Goal: Task Accomplishment & Management: Complete application form

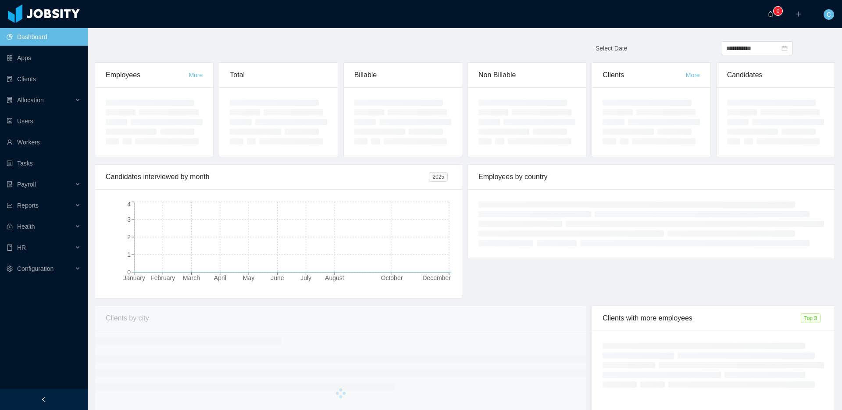
click at [772, 16] on icon "icon: bell" at bounding box center [771, 14] width 5 height 6
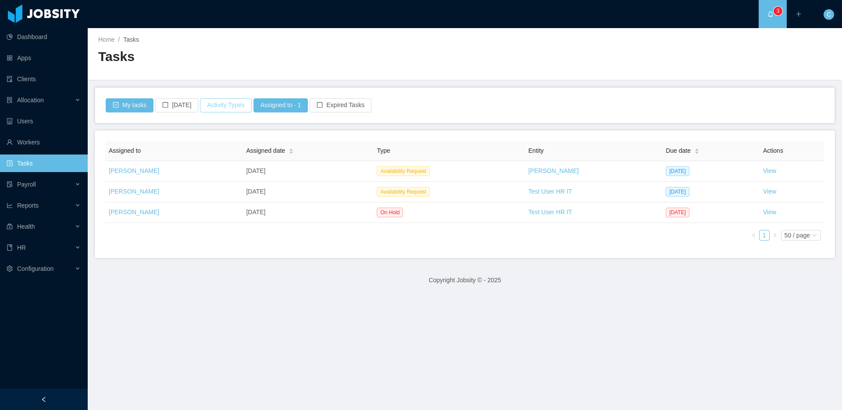
click at [211, 108] on button "Activity Types" at bounding box center [225, 105] width 51 height 14
click at [234, 145] on span "Select activity type" at bounding box center [226, 144] width 122 height 9
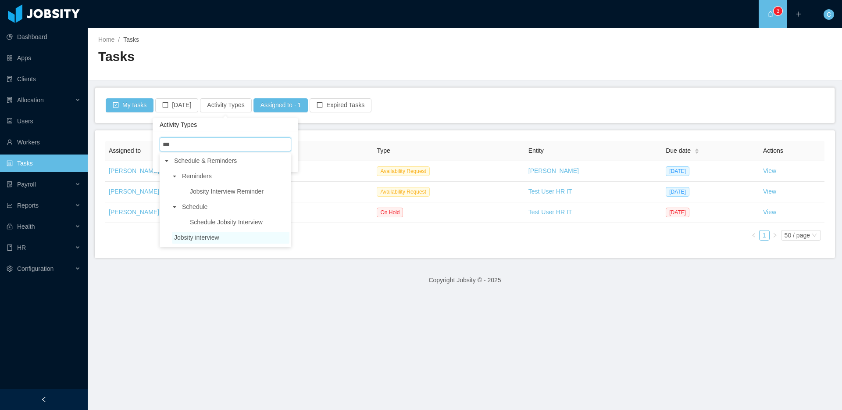
type input "***"
click at [213, 239] on span "Jobsity interview" at bounding box center [196, 237] width 45 height 7
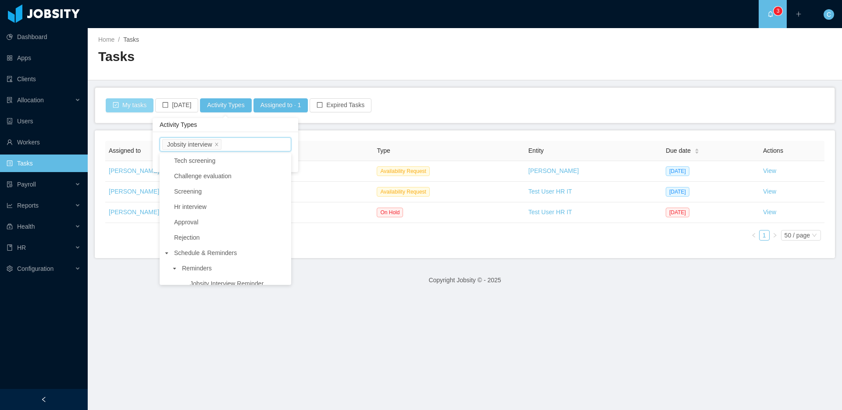
click at [132, 100] on button "My tasks" at bounding box center [130, 105] width 48 height 14
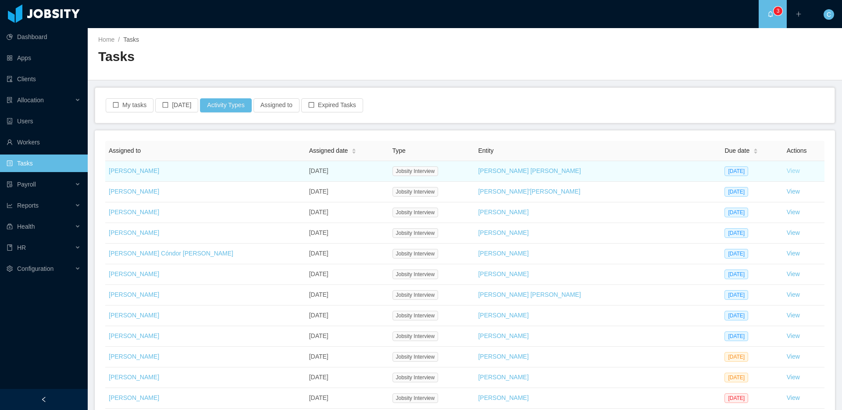
click at [787, 172] on link "View" at bounding box center [793, 170] width 13 height 7
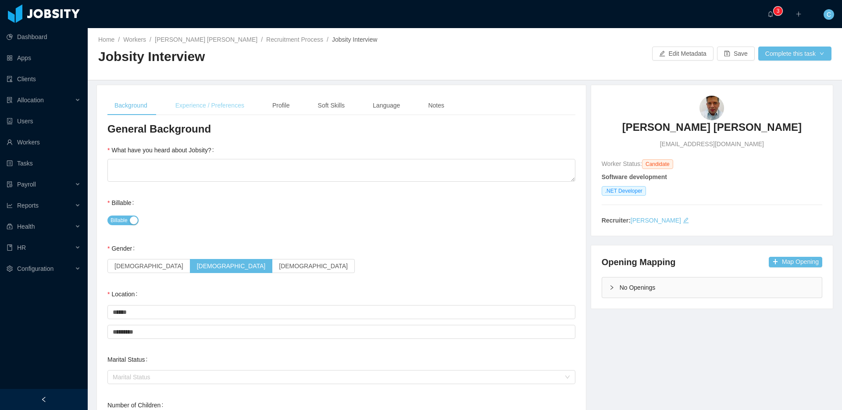
click at [240, 106] on div "Experience / Preferences" at bounding box center [209, 106] width 83 height 20
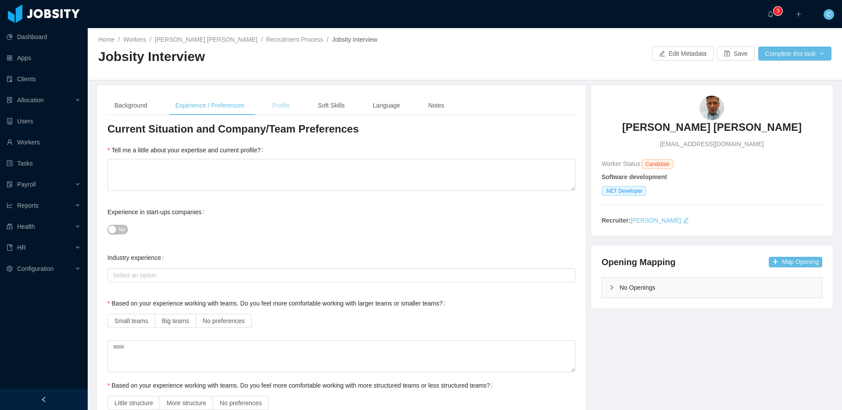
click at [283, 107] on div "Profile" at bounding box center [281, 106] width 32 height 20
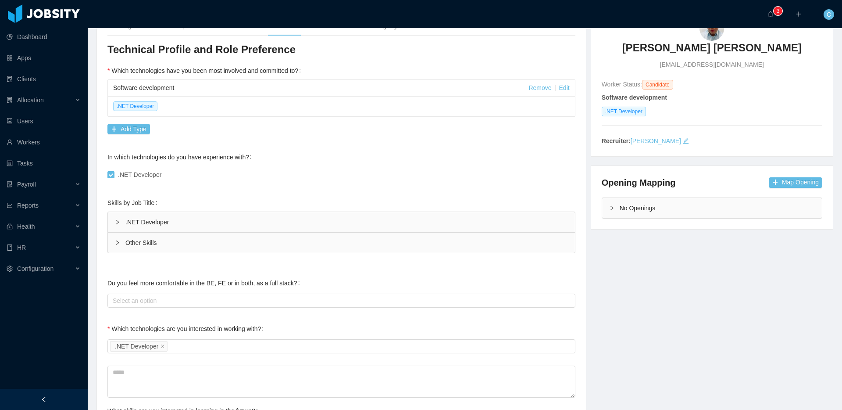
scroll to position [80, 0]
click at [134, 225] on div ".NET Developer" at bounding box center [341, 221] width 467 height 20
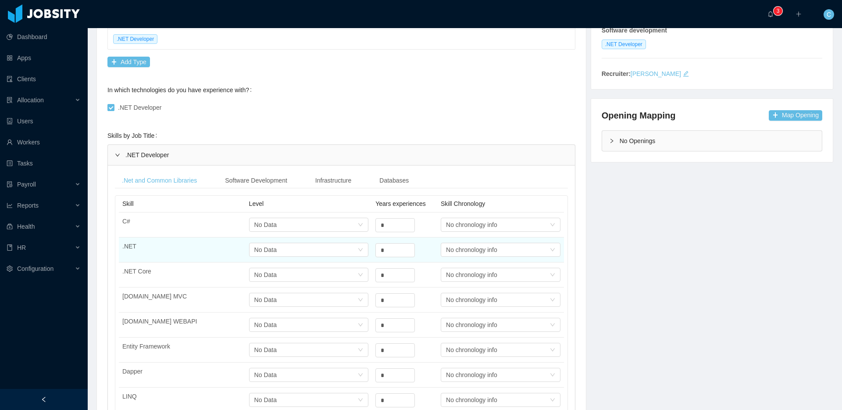
scroll to position [208, 0]
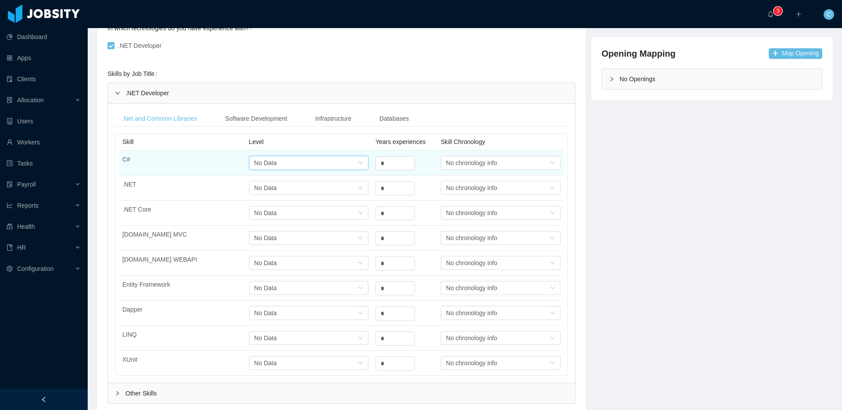
click at [290, 162] on div "Select one No Data" at bounding box center [306, 162] width 104 height 13
click at [397, 160] on input "*" at bounding box center [395, 163] width 39 height 13
click at [483, 160] on div "No chronology info" at bounding box center [471, 162] width 51 height 13
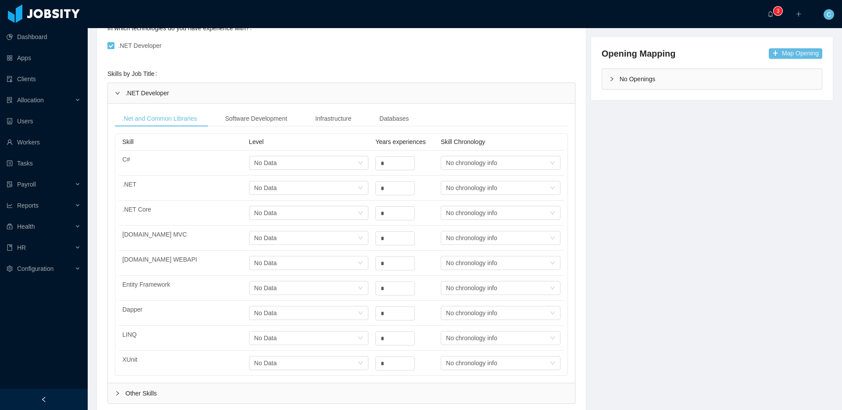
click at [480, 76] on div "Skills by Job Title .NET Developer .Net and Common Libraries Software Developme…" at bounding box center [341, 239] width 468 height 349
